Goal: Task Accomplishment & Management: Manage account settings

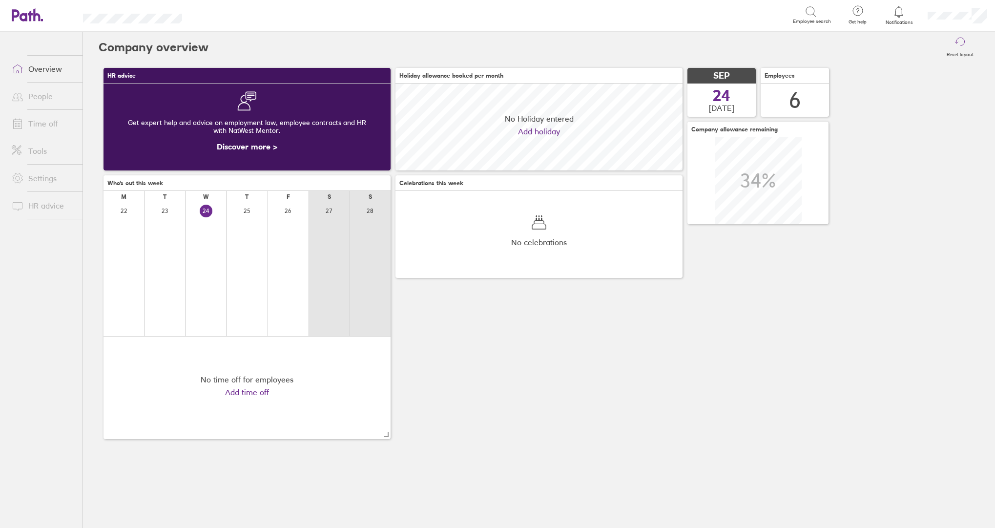
scroll to position [87, 287]
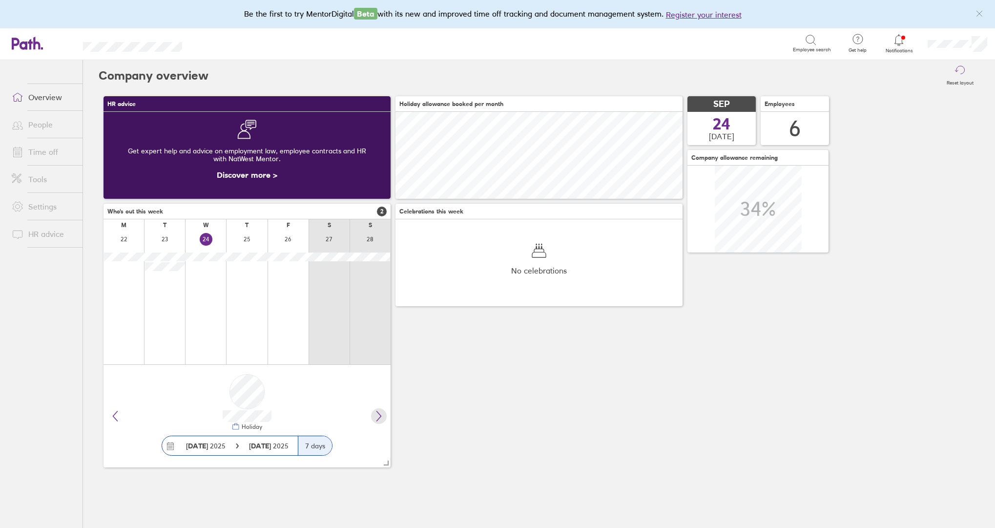
click at [376, 419] on icon at bounding box center [379, 416] width 12 height 12
click at [366, 214] on h3 "Who's out this week 2" at bounding box center [246, 211] width 287 height 16
click at [66, 151] on link "Time off" at bounding box center [43, 152] width 79 height 20
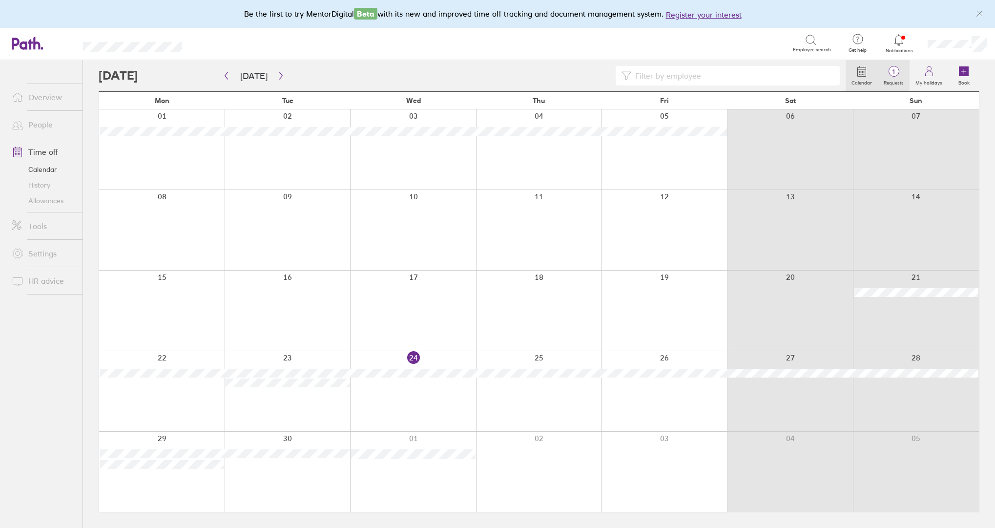
click at [895, 76] on span "1" at bounding box center [893, 72] width 32 height 8
